Goal: Check status

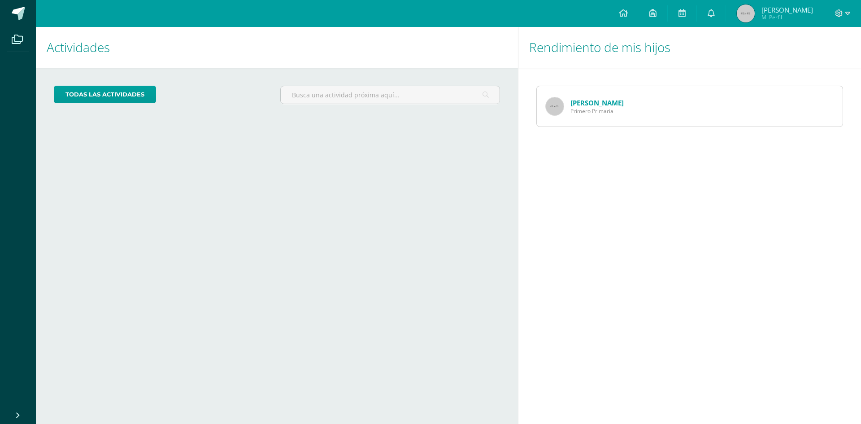
click at [561, 158] on div "Rendimiento de mis hijos Adriana Colomo Primero Primaria" at bounding box center [691, 225] width 347 height 397
click at [608, 102] on link "[PERSON_NAME]" at bounding box center [596, 102] width 53 height 9
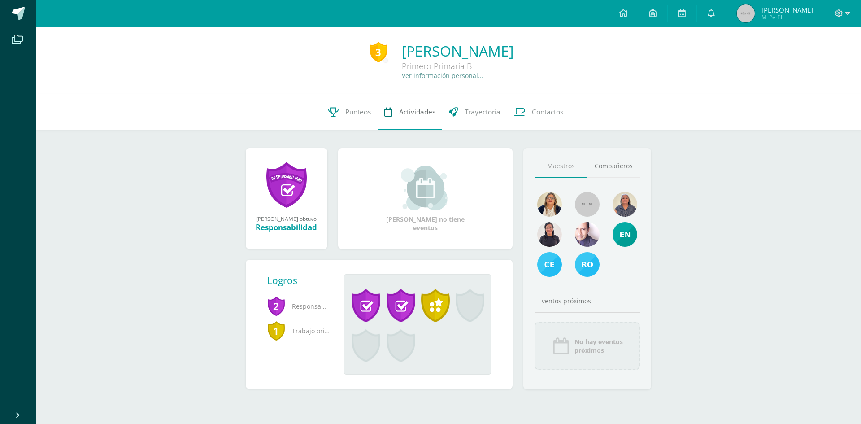
click at [422, 110] on span "Actividades" at bounding box center [417, 111] width 36 height 9
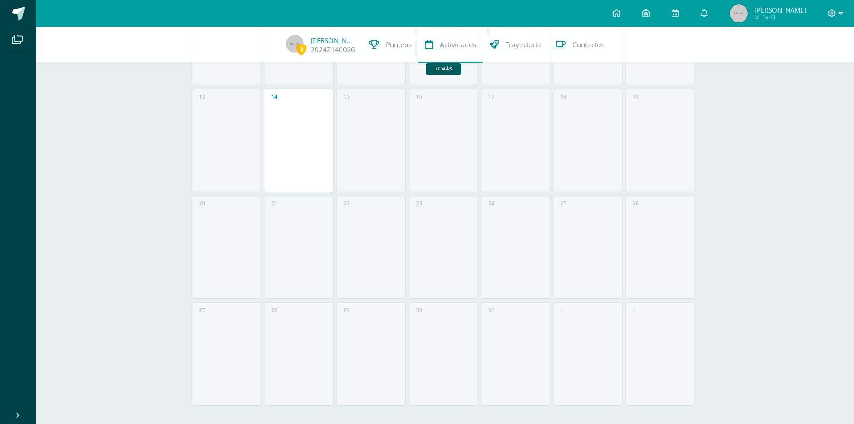
scroll to position [284, 0]
